Goal: Find specific fact: Find contact information

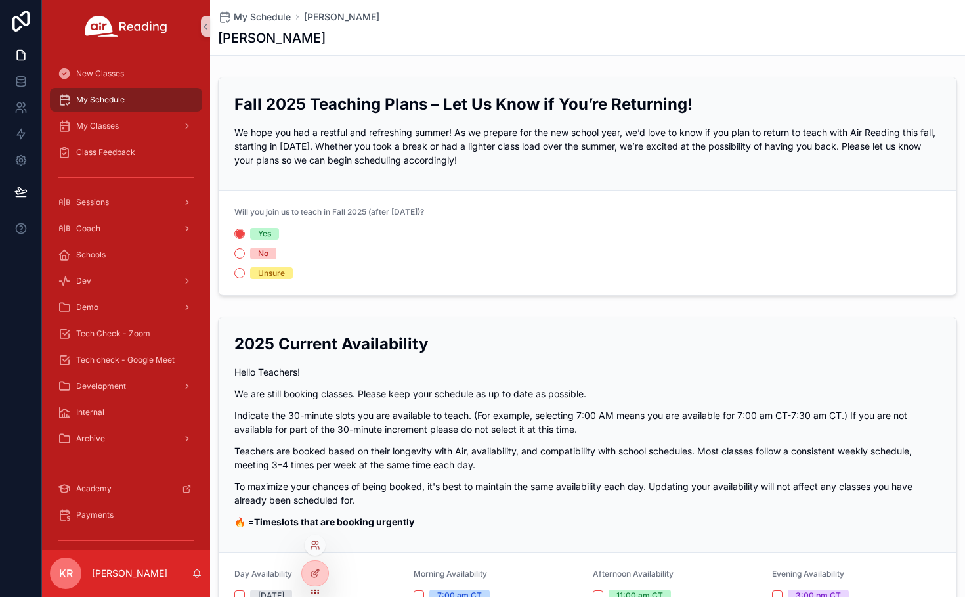
click at [316, 550] on div at bounding box center [315, 545] width 21 height 21
click at [311, 548] on icon at bounding box center [313, 547] width 5 height 3
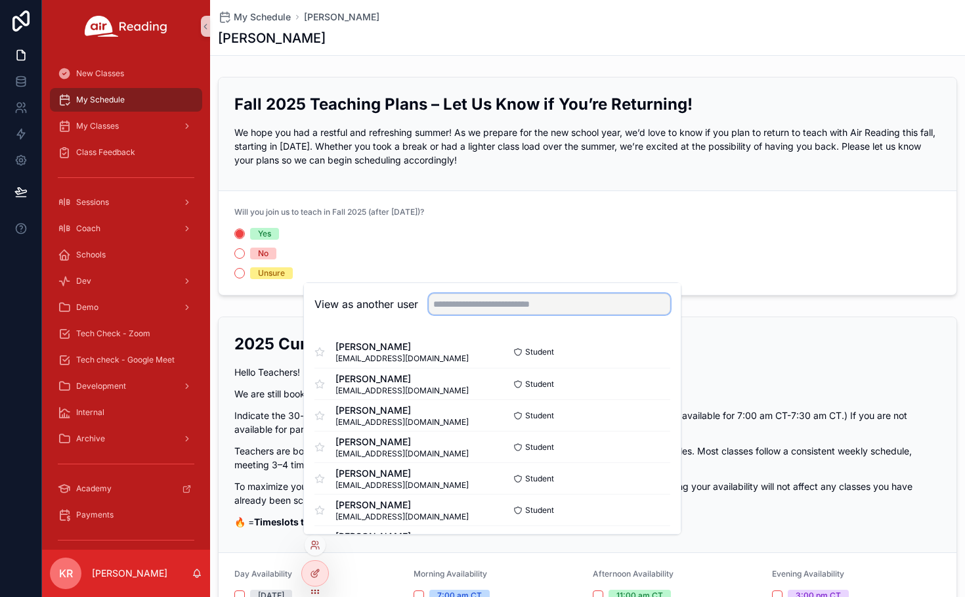
click at [464, 307] on input "text" at bounding box center [550, 304] width 242 height 21
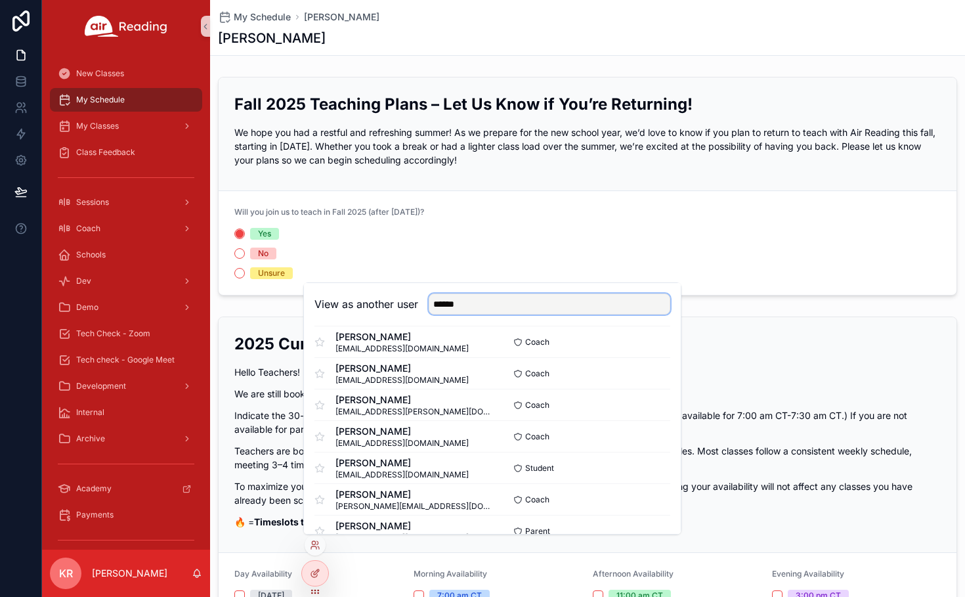
scroll to position [197, 0]
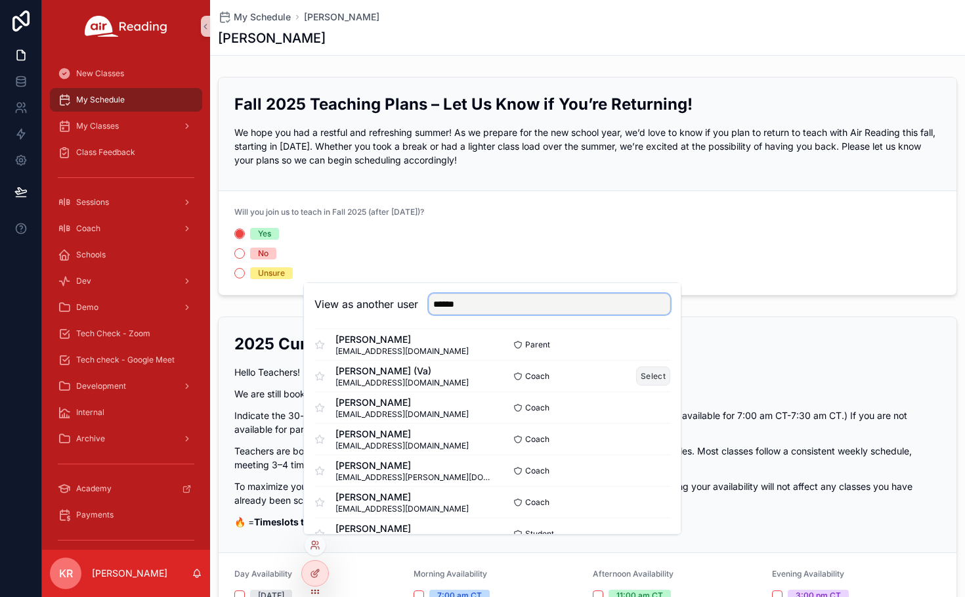
type input "******"
click at [636, 379] on button "Select" at bounding box center [653, 375] width 34 height 19
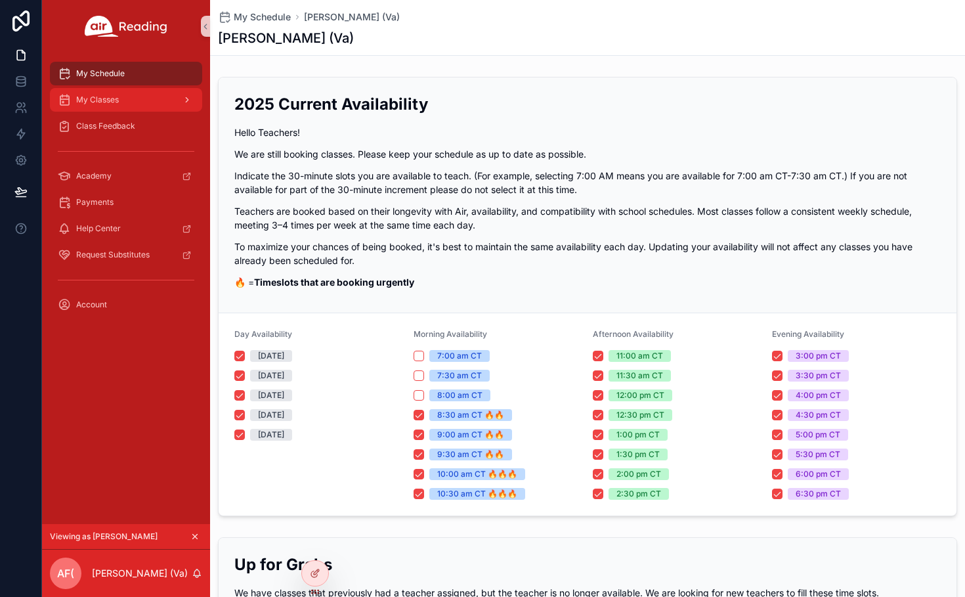
click at [147, 102] on div "My Classes" at bounding box center [126, 99] width 137 height 21
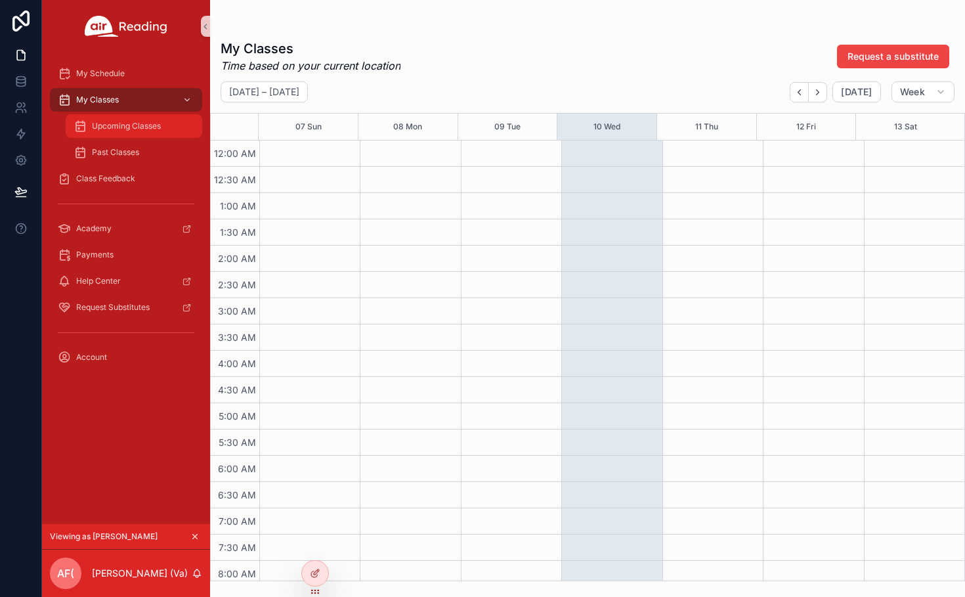
click at [139, 125] on span "Upcoming Classes" at bounding box center [126, 126] width 69 height 11
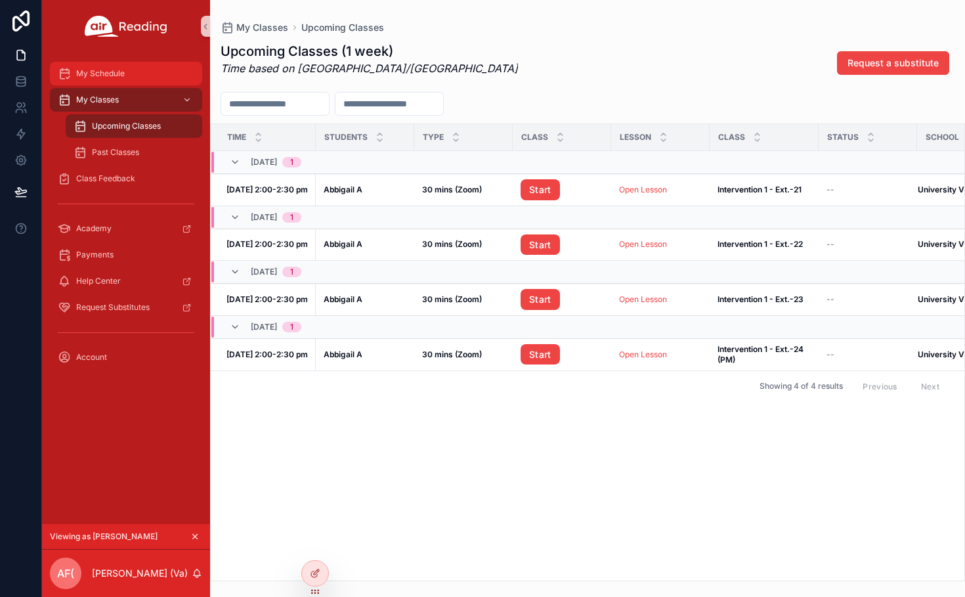
click at [138, 80] on div "My Schedule" at bounding box center [126, 73] width 137 height 21
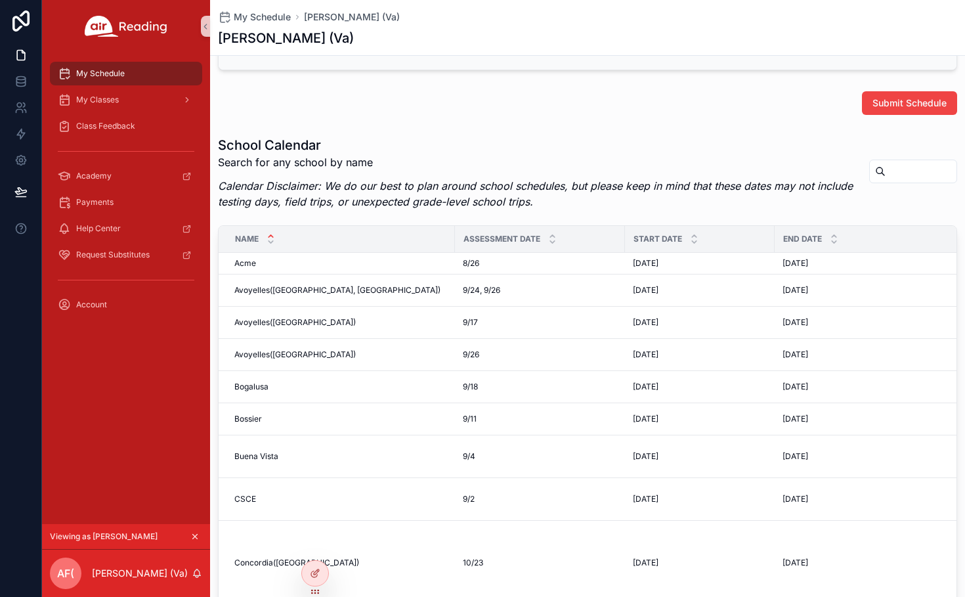
scroll to position [581, 0]
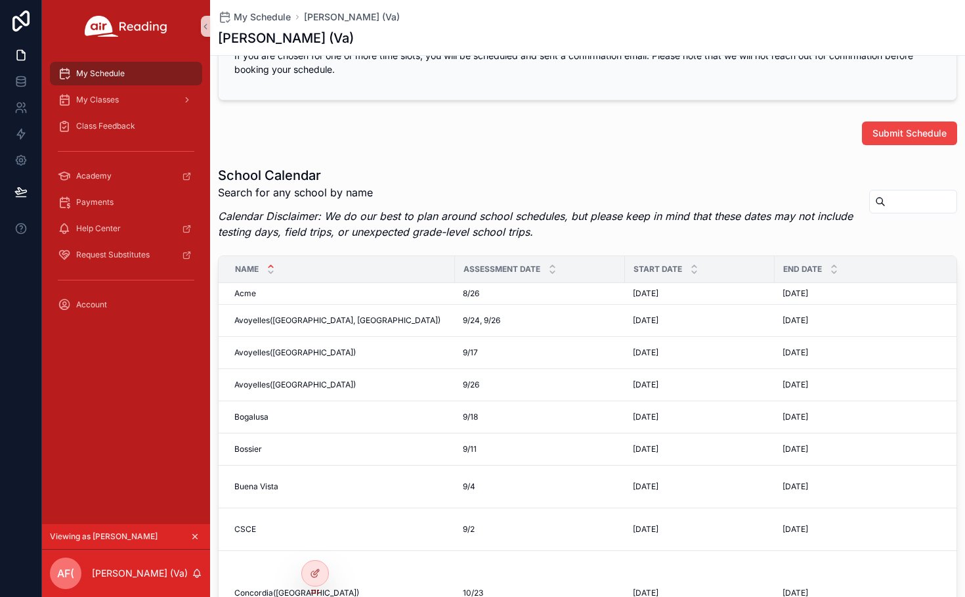
click at [886, 203] on input "scrollable content" at bounding box center [921, 201] width 71 height 18
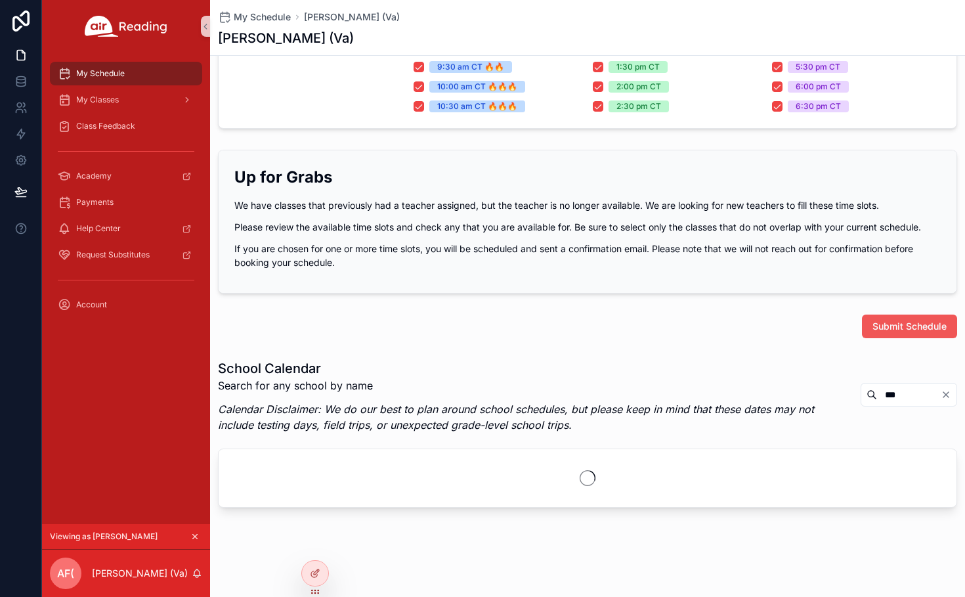
scroll to position [430, 0]
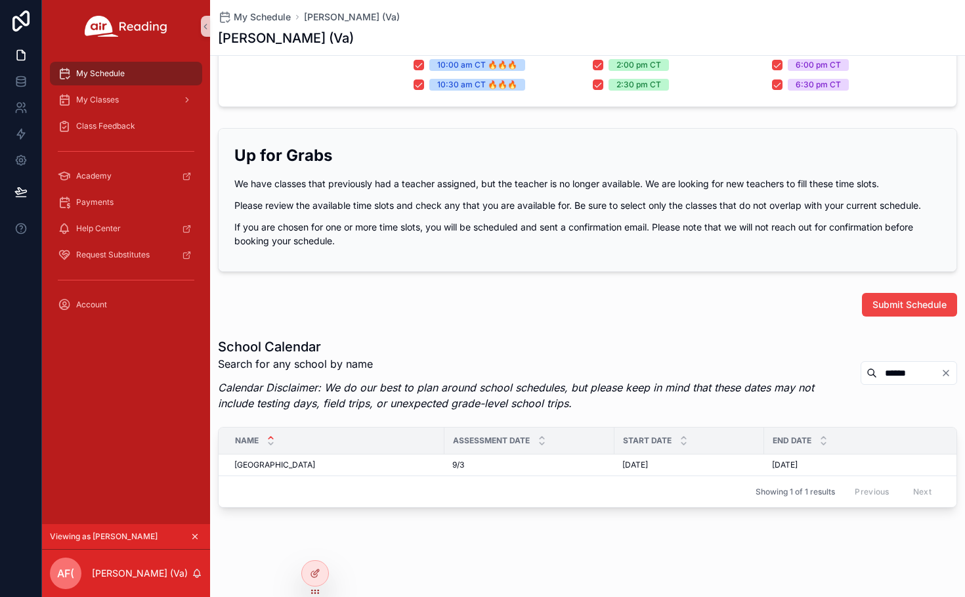
type input "******"
click at [131, 107] on div "My Classes" at bounding box center [126, 99] width 137 height 21
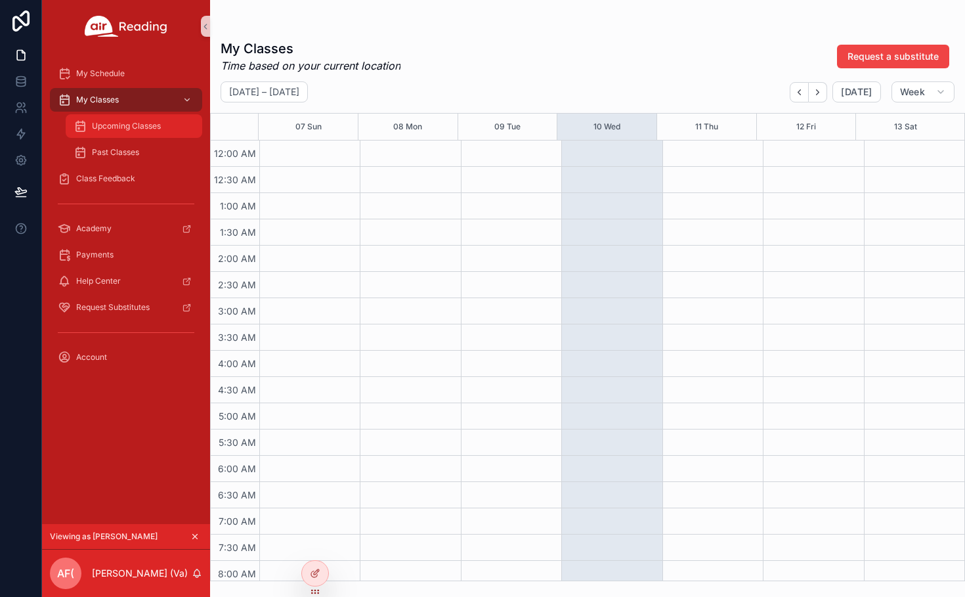
click at [129, 135] on div "Upcoming Classes" at bounding box center [134, 126] width 121 height 21
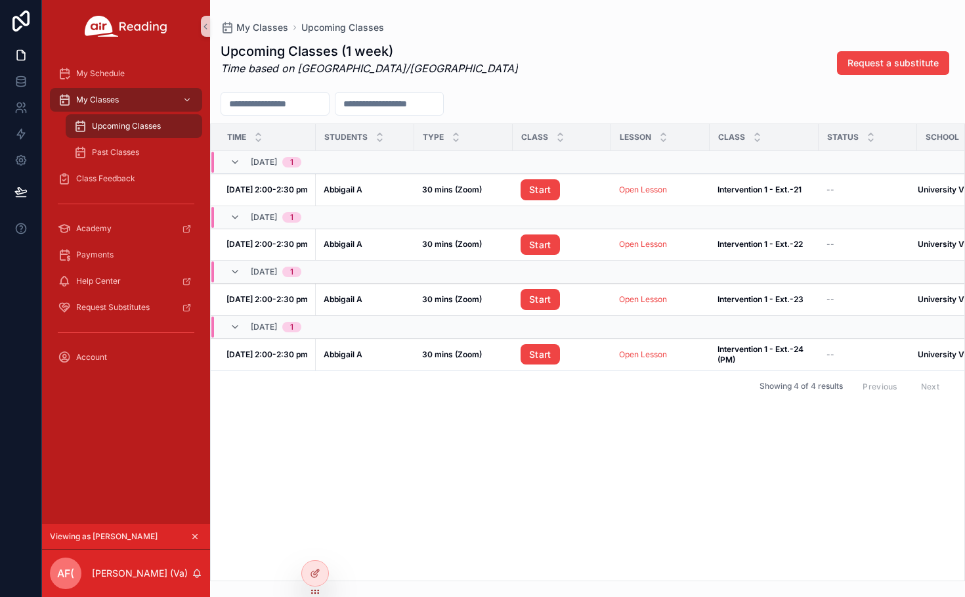
click at [458, 434] on div "Time Students Type Class Lesson Class Status School 09/11, Thu 1 Sep 11, 2:00-2…" at bounding box center [588, 352] width 754 height 456
click at [195, 536] on icon "scrollable content" at bounding box center [194, 536] width 9 height 9
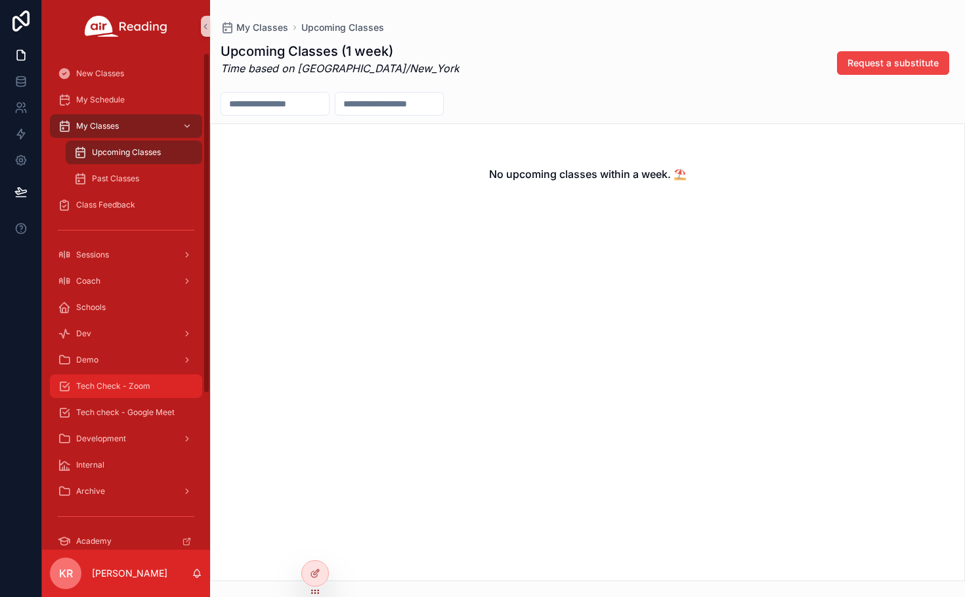
click at [139, 383] on span "Tech Check - Zoom" at bounding box center [113, 386] width 74 height 11
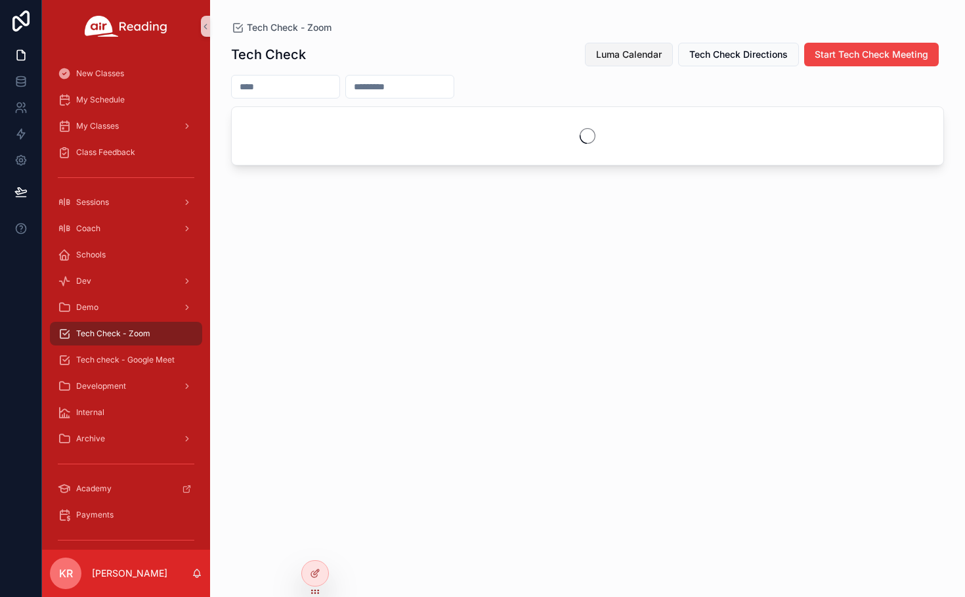
click at [631, 57] on span "Luma Calendar" at bounding box center [629, 54] width 66 height 13
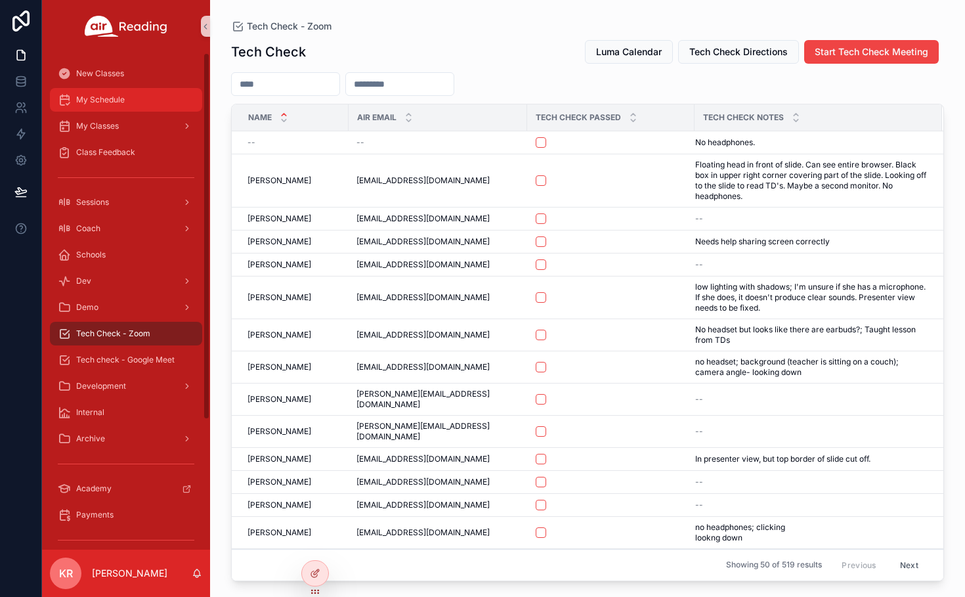
click at [115, 104] on span "My Schedule" at bounding box center [100, 100] width 49 height 11
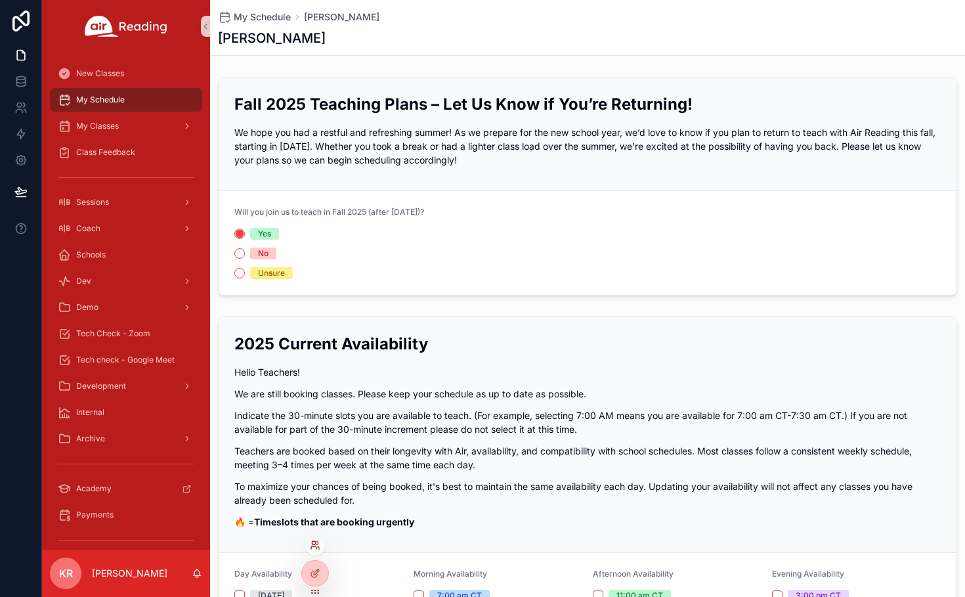
click at [316, 546] on icon at bounding box center [313, 547] width 5 height 3
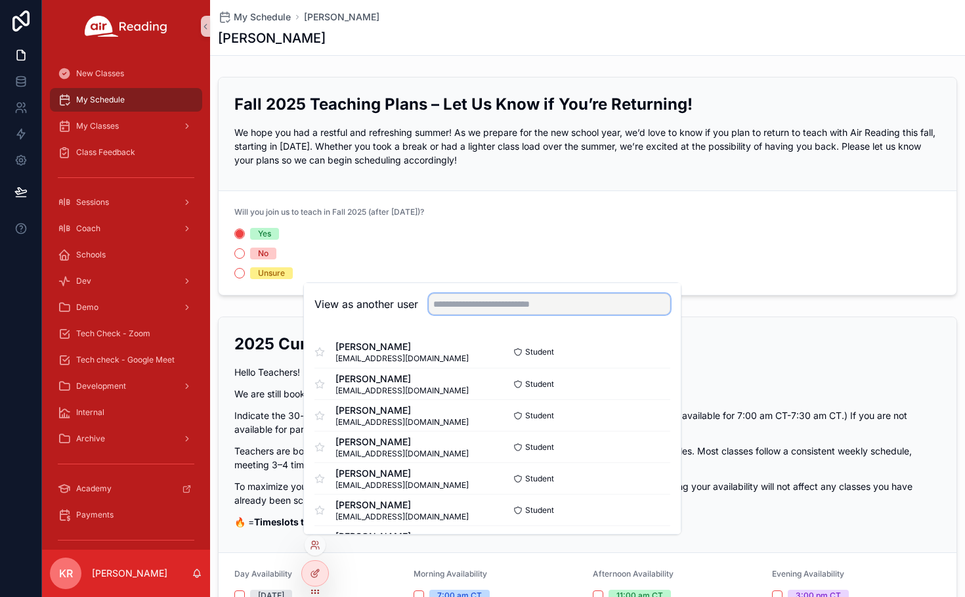
click at [495, 298] on input "text" at bounding box center [550, 304] width 242 height 21
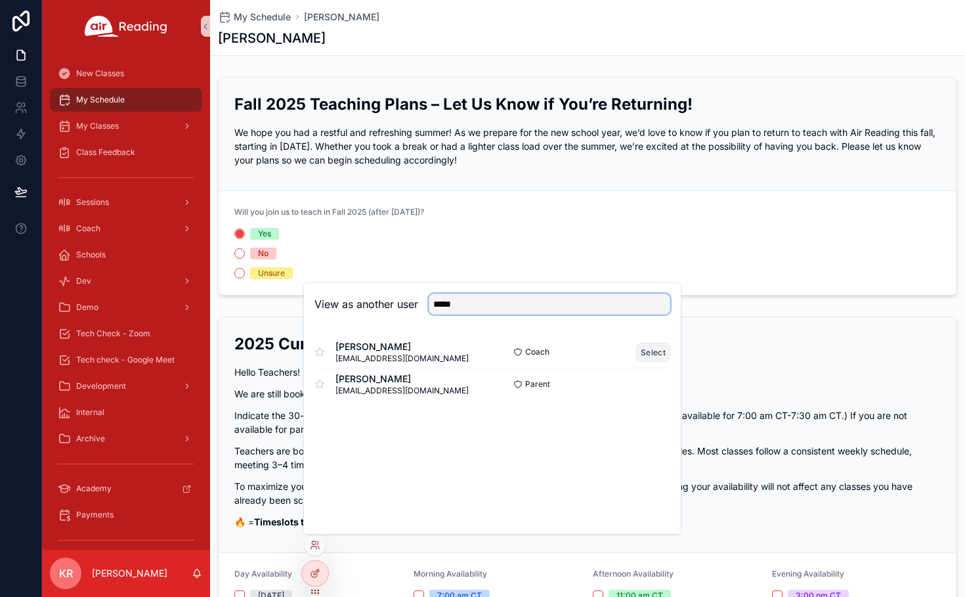
type input "*****"
click at [652, 353] on button "Select" at bounding box center [653, 352] width 34 height 19
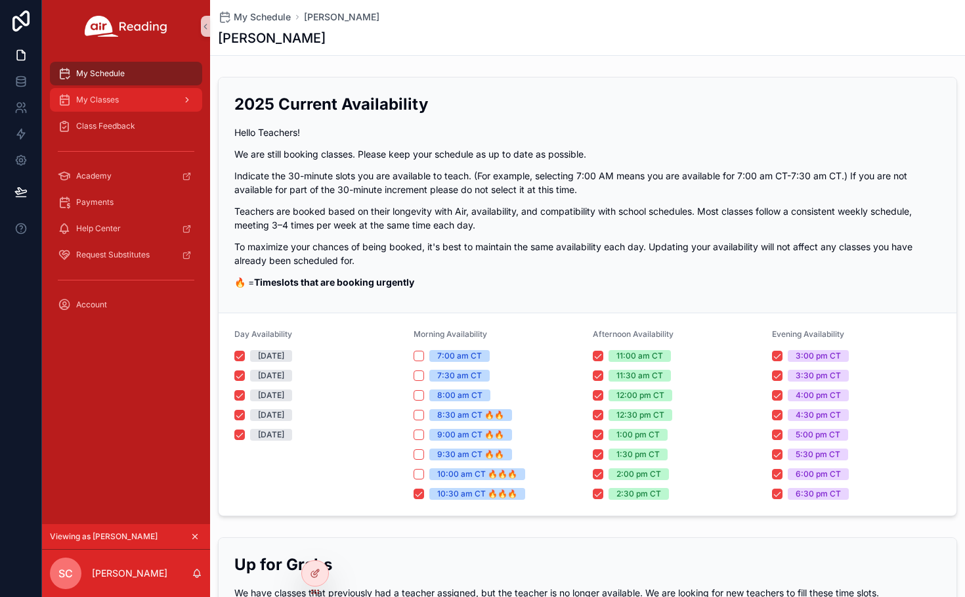
click at [133, 104] on div "My Classes" at bounding box center [126, 99] width 137 height 21
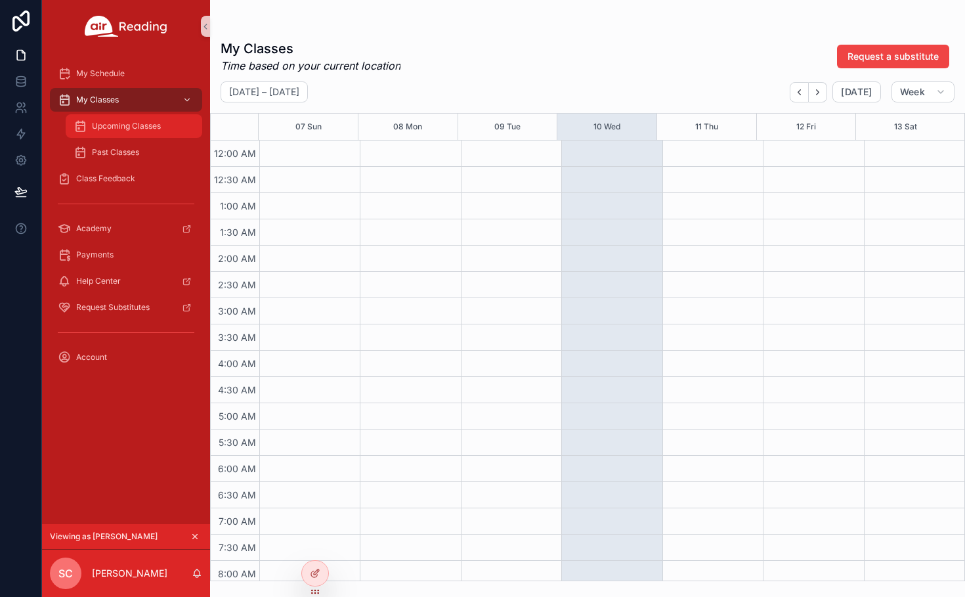
click at [110, 123] on span "Upcoming Classes" at bounding box center [126, 126] width 69 height 11
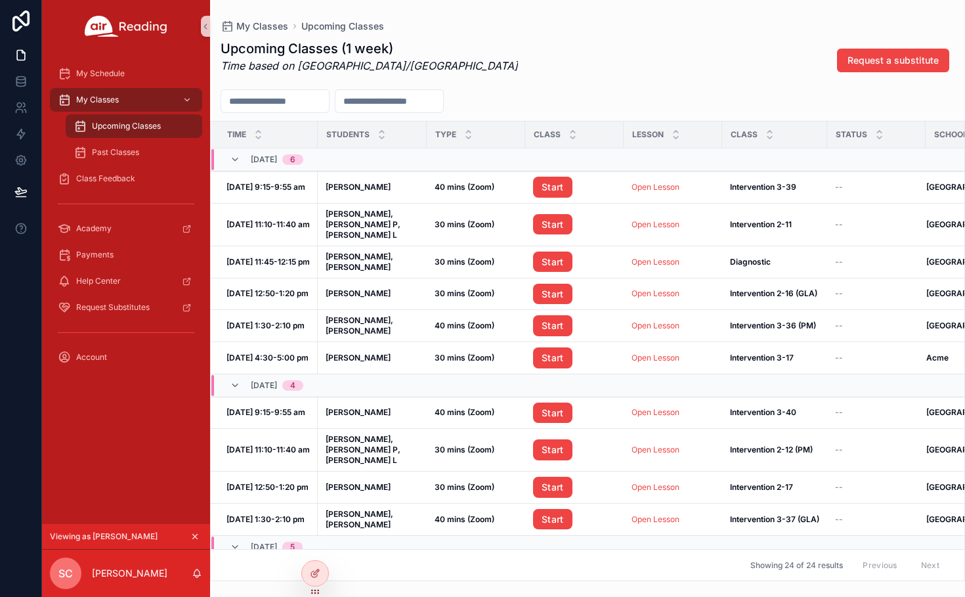
click at [193, 533] on icon "scrollable content" at bounding box center [194, 536] width 9 height 9
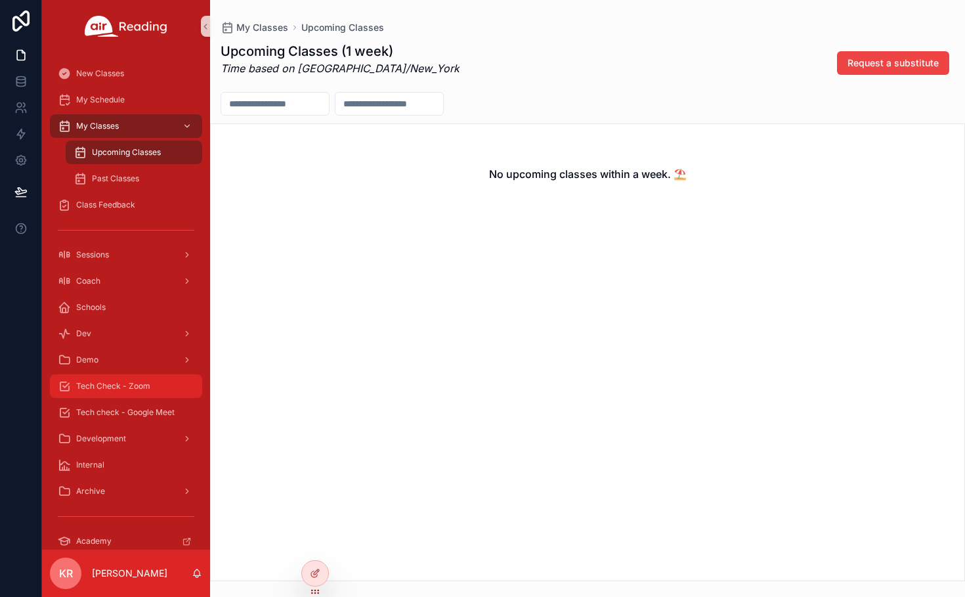
click at [136, 387] on span "Tech Check - Zoom" at bounding box center [113, 386] width 74 height 11
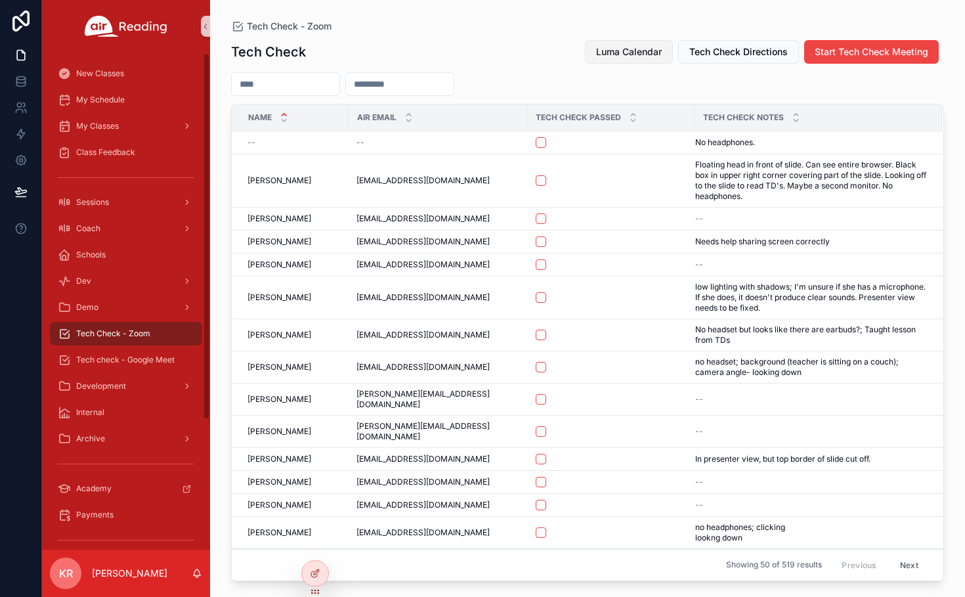
click at [615, 52] on span "Luma Calendar" at bounding box center [629, 51] width 66 height 13
click at [606, 55] on span "Luma Calendar" at bounding box center [629, 51] width 66 height 13
click at [615, 51] on span "Luma Calendar" at bounding box center [629, 51] width 66 height 13
click at [645, 53] on span "Luma Calendar" at bounding box center [629, 51] width 66 height 13
click at [629, 53] on span "Luma Calendar" at bounding box center [629, 51] width 66 height 13
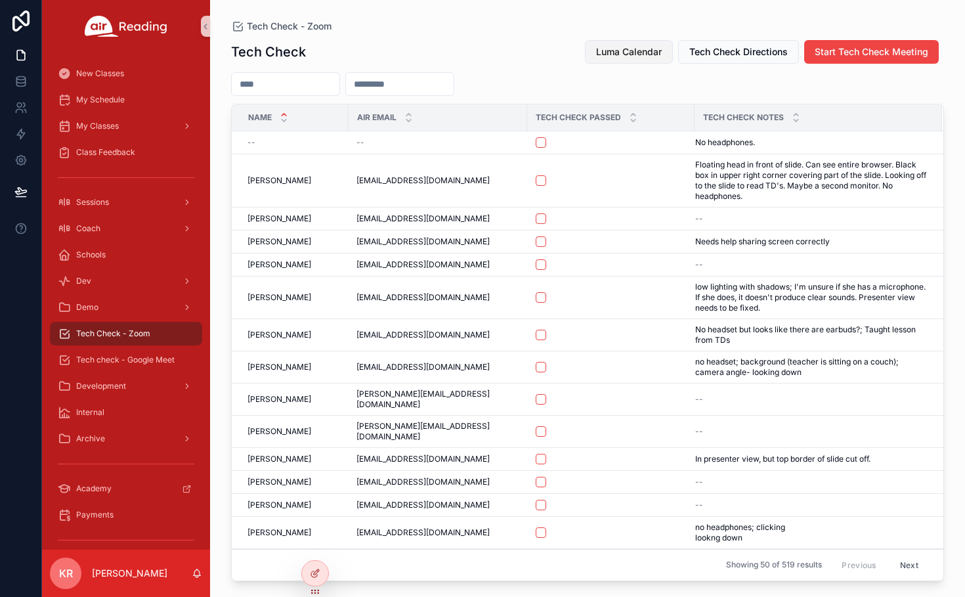
click at [621, 52] on span "Luma Calendar" at bounding box center [629, 51] width 66 height 13
click at [611, 55] on span "Luma Calendar" at bounding box center [629, 51] width 66 height 13
click at [621, 52] on span "Luma Calendar" at bounding box center [629, 51] width 66 height 13
click at [621, 54] on span "Luma Calendar" at bounding box center [629, 51] width 66 height 13
click at [129, 111] on link "My Schedule" at bounding box center [126, 100] width 152 height 24
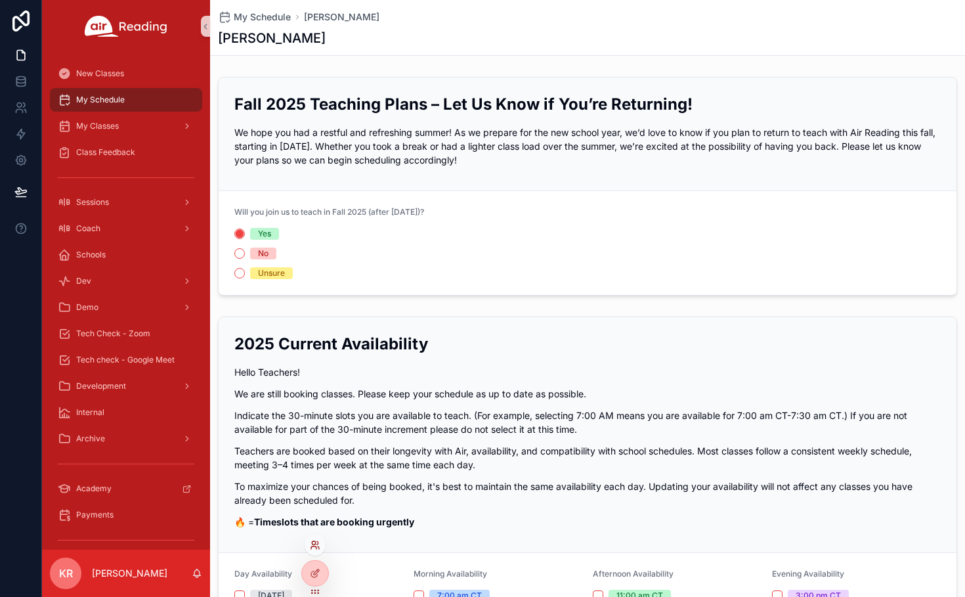
click at [313, 542] on icon at bounding box center [315, 545] width 11 height 11
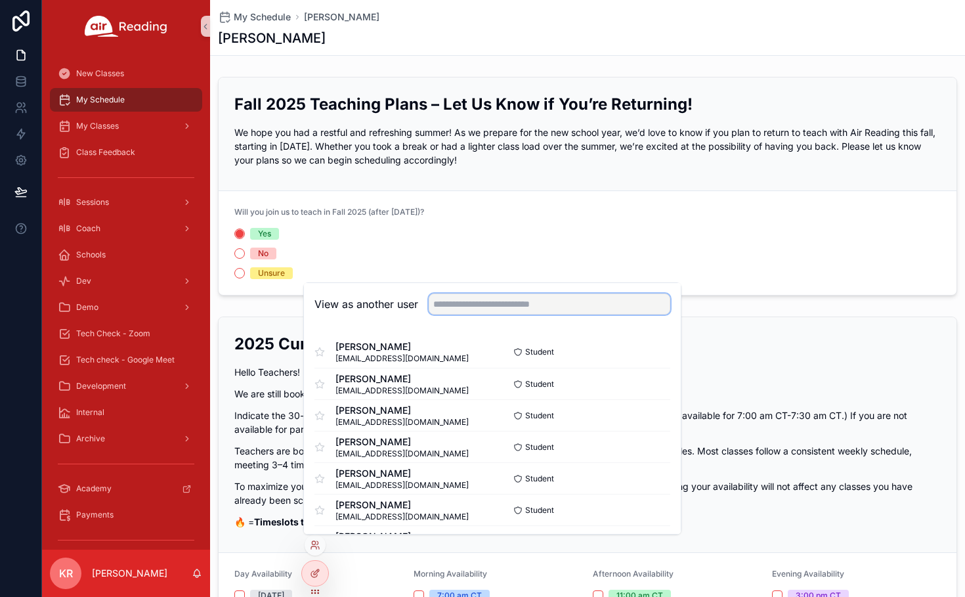
click at [488, 308] on input "text" at bounding box center [550, 304] width 242 height 21
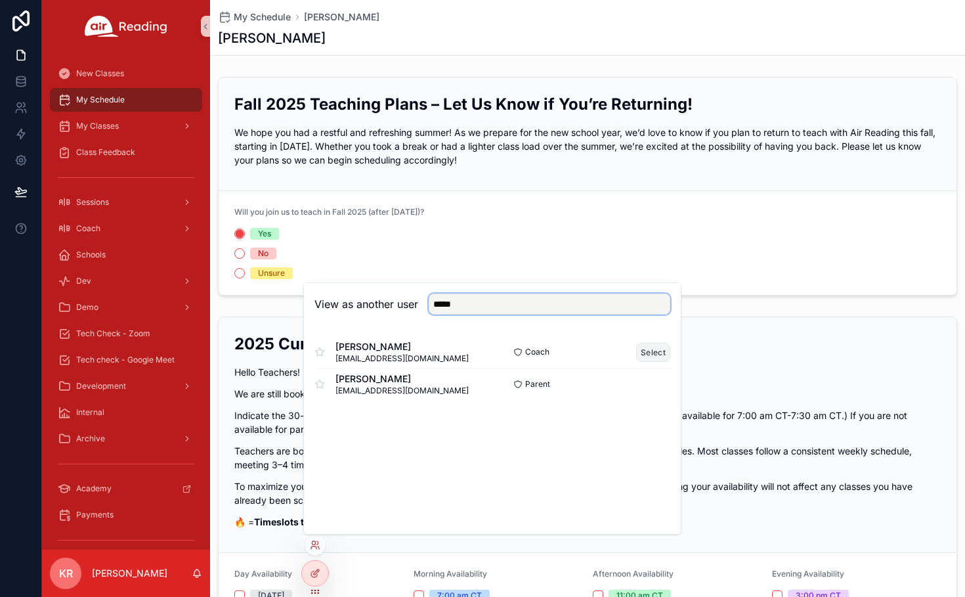
type input "*****"
click at [651, 351] on button "Select" at bounding box center [653, 352] width 34 height 19
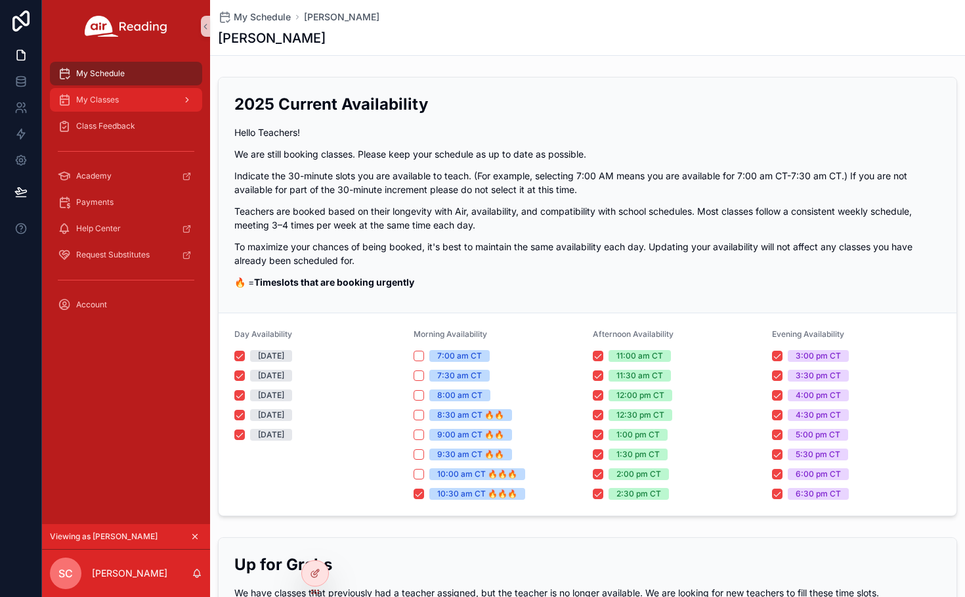
click at [99, 102] on span "My Classes" at bounding box center [97, 100] width 43 height 11
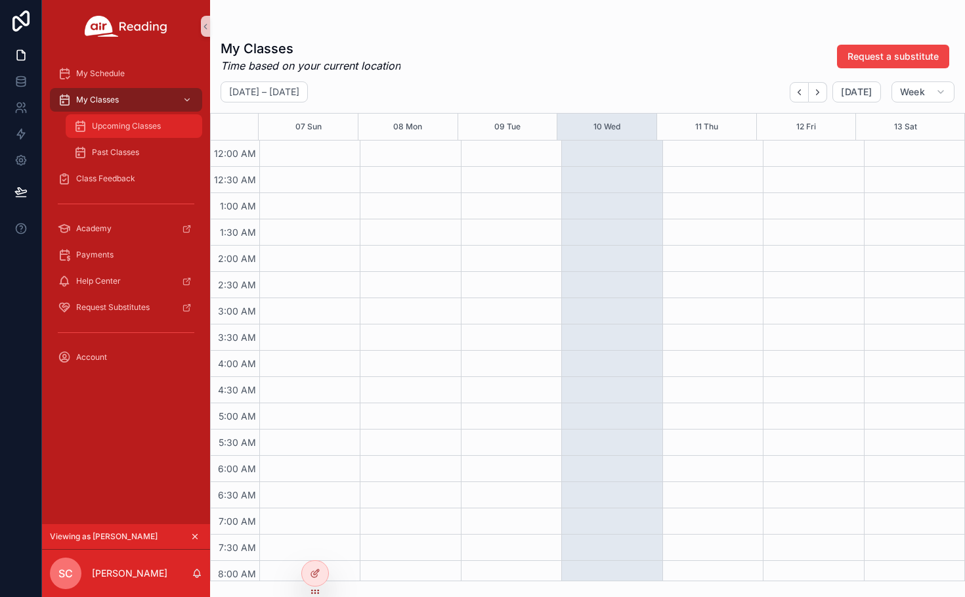
click at [143, 129] on span "Upcoming Classes" at bounding box center [126, 126] width 69 height 11
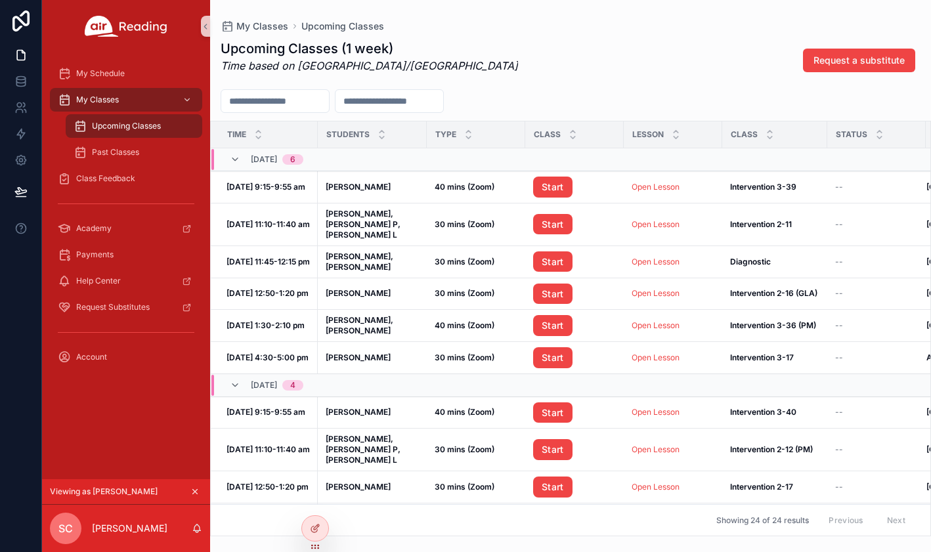
click at [195, 491] on icon "scrollable content" at bounding box center [194, 491] width 9 height 9
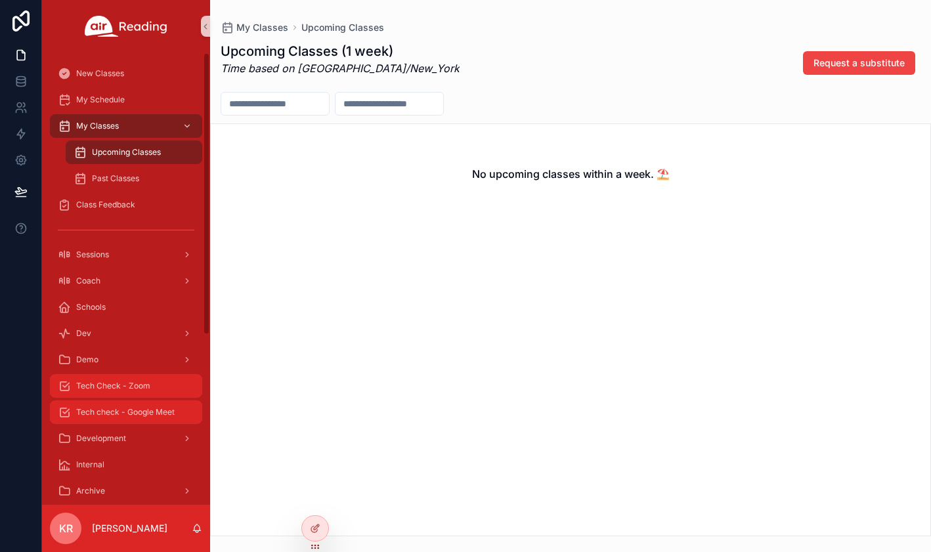
drag, startPoint x: 145, startPoint y: 390, endPoint x: 175, endPoint y: 368, distance: 37.2
click at [145, 390] on span "Tech Check - Zoom" at bounding box center [113, 386] width 74 height 11
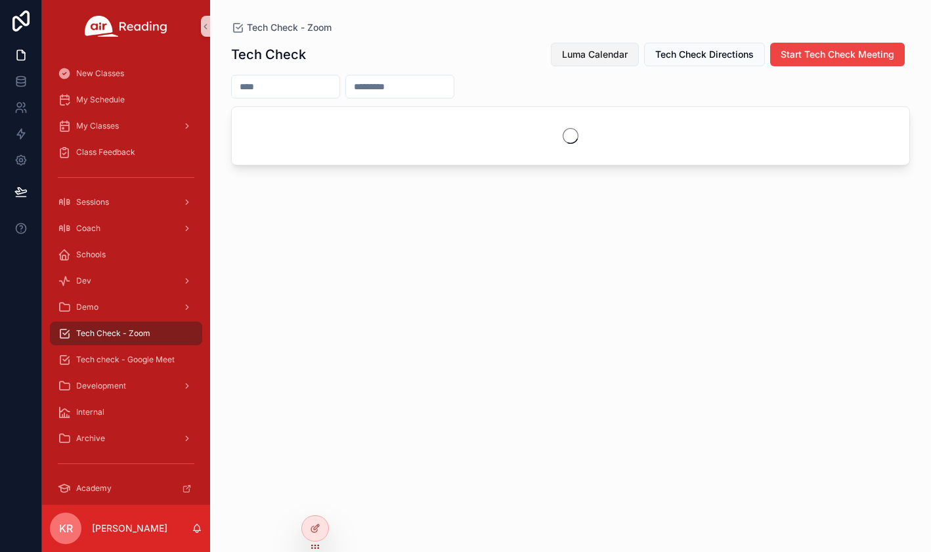
click at [579, 51] on span "Luma Calendar" at bounding box center [595, 54] width 66 height 13
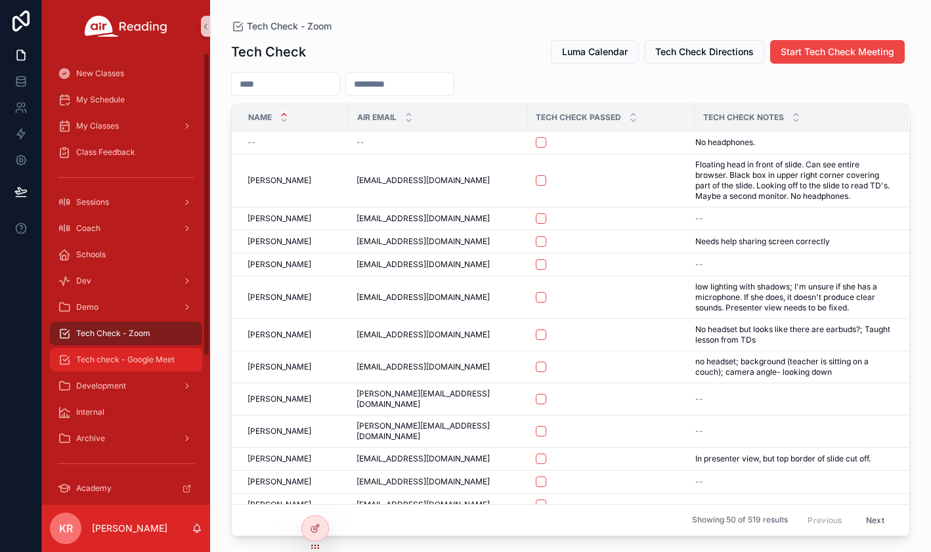
click at [144, 354] on div "Tech check - Google Meet" at bounding box center [126, 359] width 137 height 21
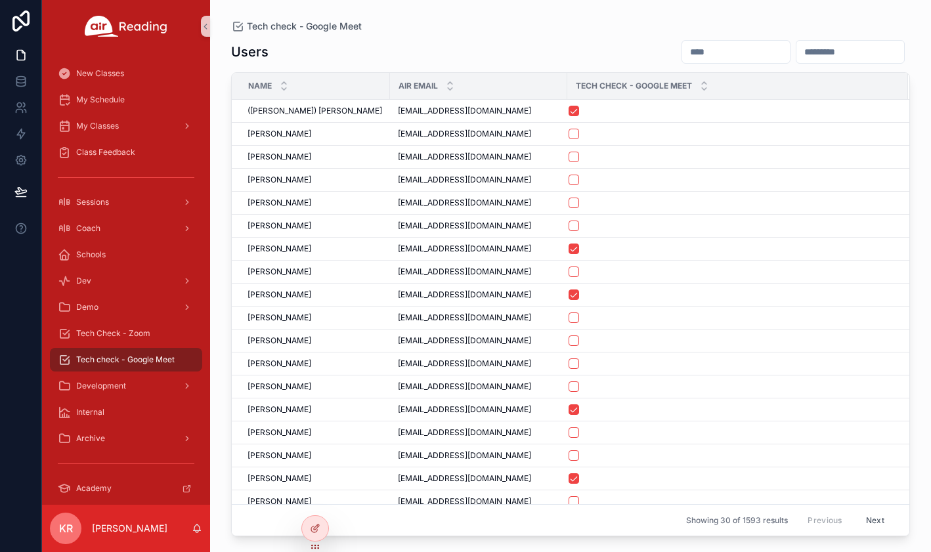
click at [682, 58] on input "scrollable content" at bounding box center [736, 52] width 108 height 18
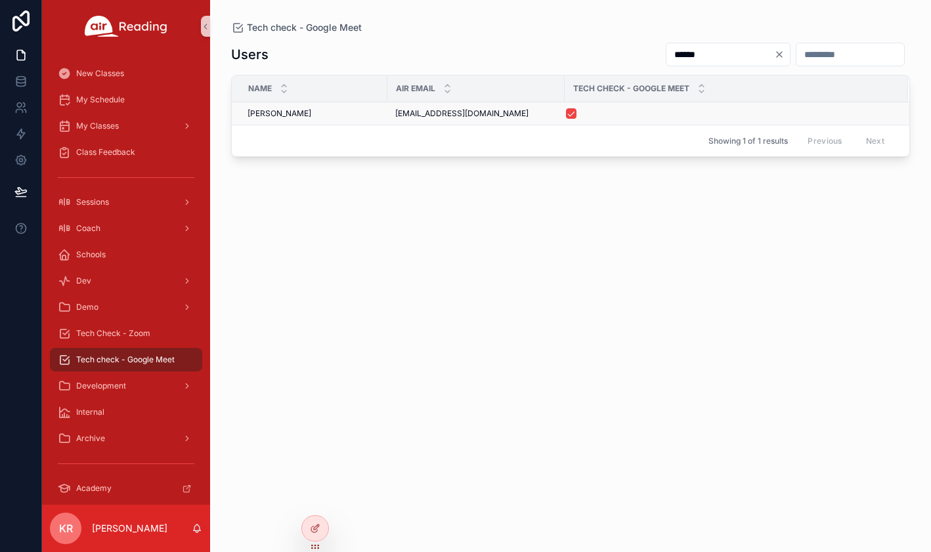
type input "******"
drag, startPoint x: 495, startPoint y: 116, endPoint x: 395, endPoint y: 120, distance: 99.2
click at [395, 120] on td "[EMAIL_ADDRESS][DOMAIN_NAME] [EMAIL_ADDRESS][DOMAIN_NAME]" at bounding box center [475, 113] width 177 height 23
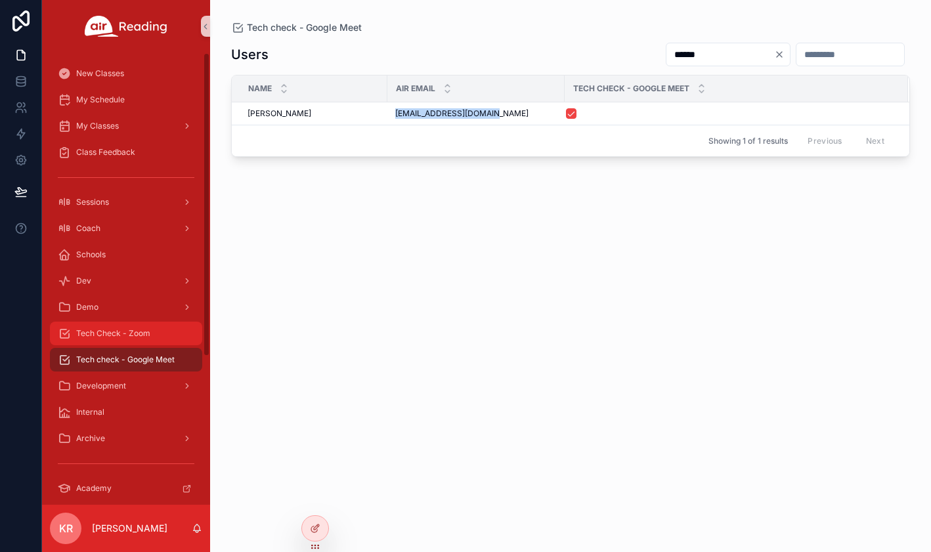
copy span "[EMAIL_ADDRESS][DOMAIN_NAME]"
click at [139, 335] on span "Tech Check - Zoom" at bounding box center [113, 333] width 74 height 11
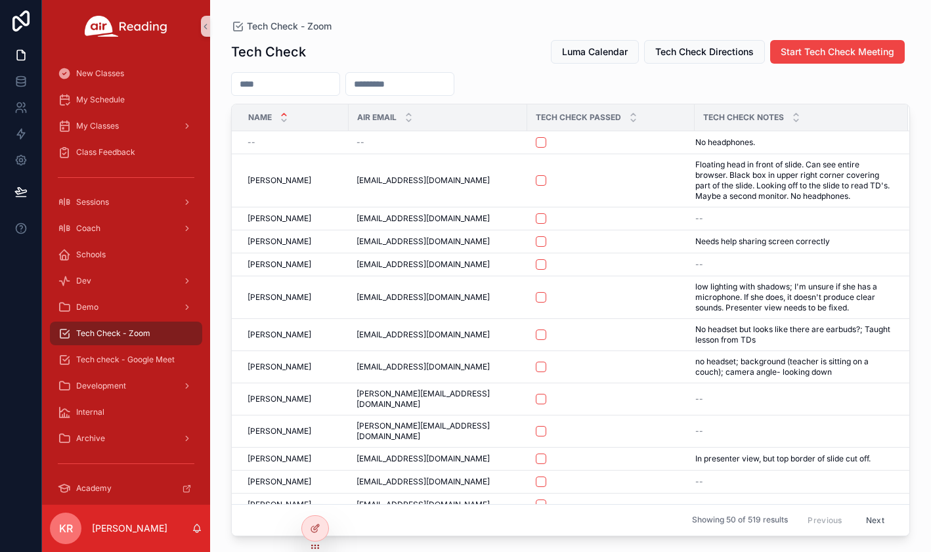
click at [404, 86] on input "scrollable content" at bounding box center [400, 84] width 108 height 18
paste input "**********"
type input "**********"
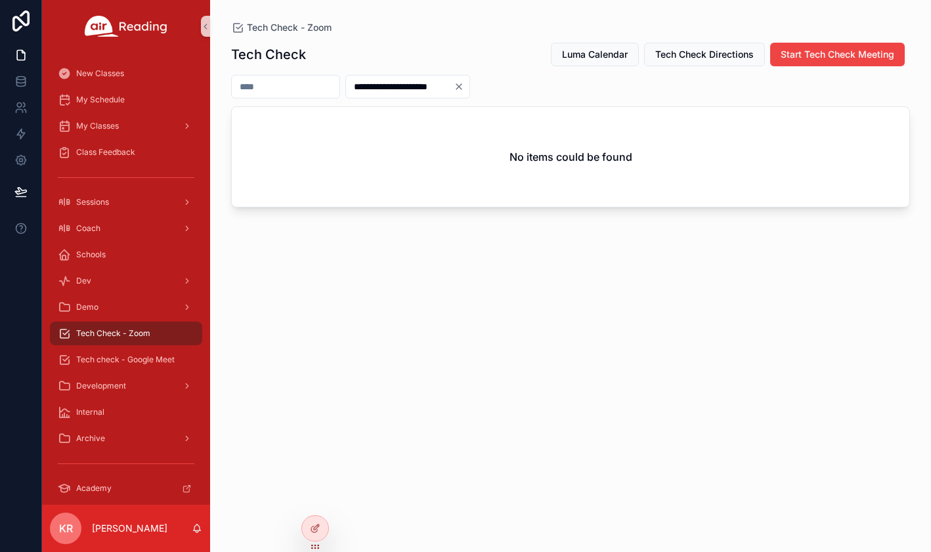
click at [464, 88] on icon "Clear" at bounding box center [459, 86] width 11 height 11
